Goal: Register for event/course

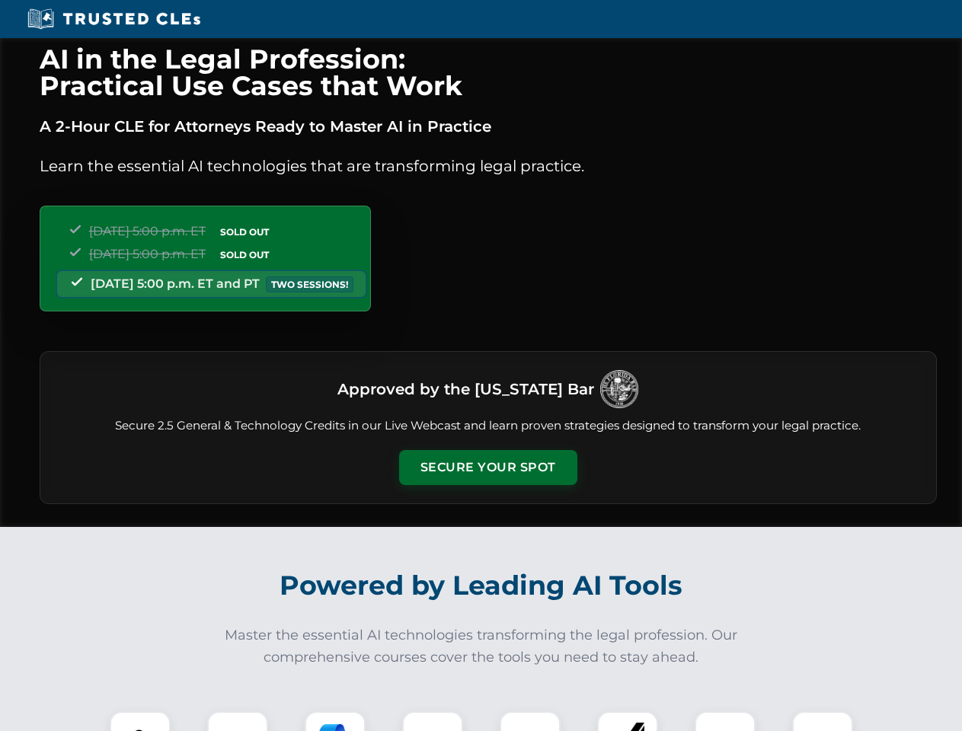
click at [487, 468] on button "Secure Your Spot" at bounding box center [488, 467] width 178 height 35
click at [140, 721] on img at bounding box center [140, 742] width 44 height 44
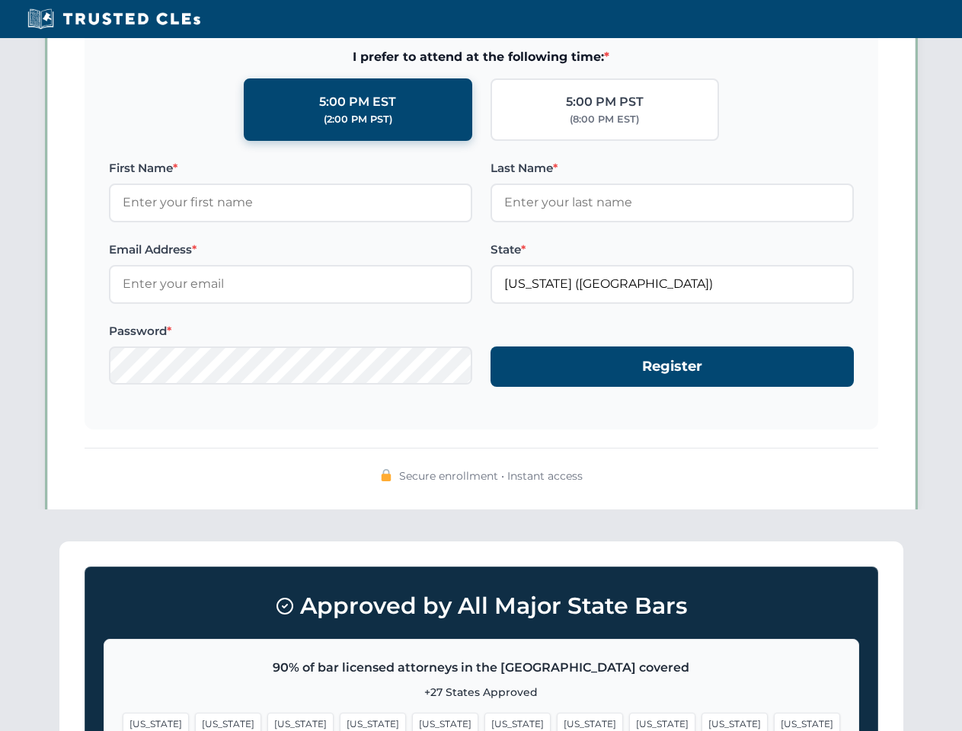
click at [557, 721] on span "[US_STATE]" at bounding box center [590, 724] width 66 height 22
click at [701, 721] on span "[US_STATE]" at bounding box center [734, 724] width 66 height 22
